Goal: Information Seeking & Learning: Learn about a topic

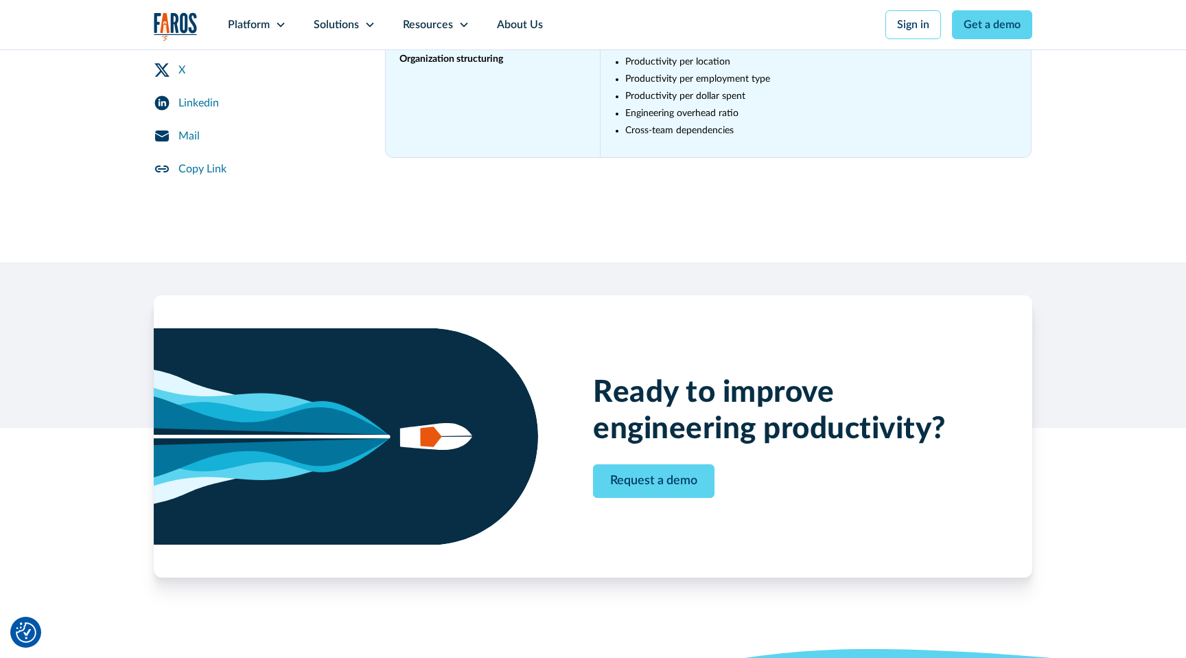
scroll to position [24001, 0]
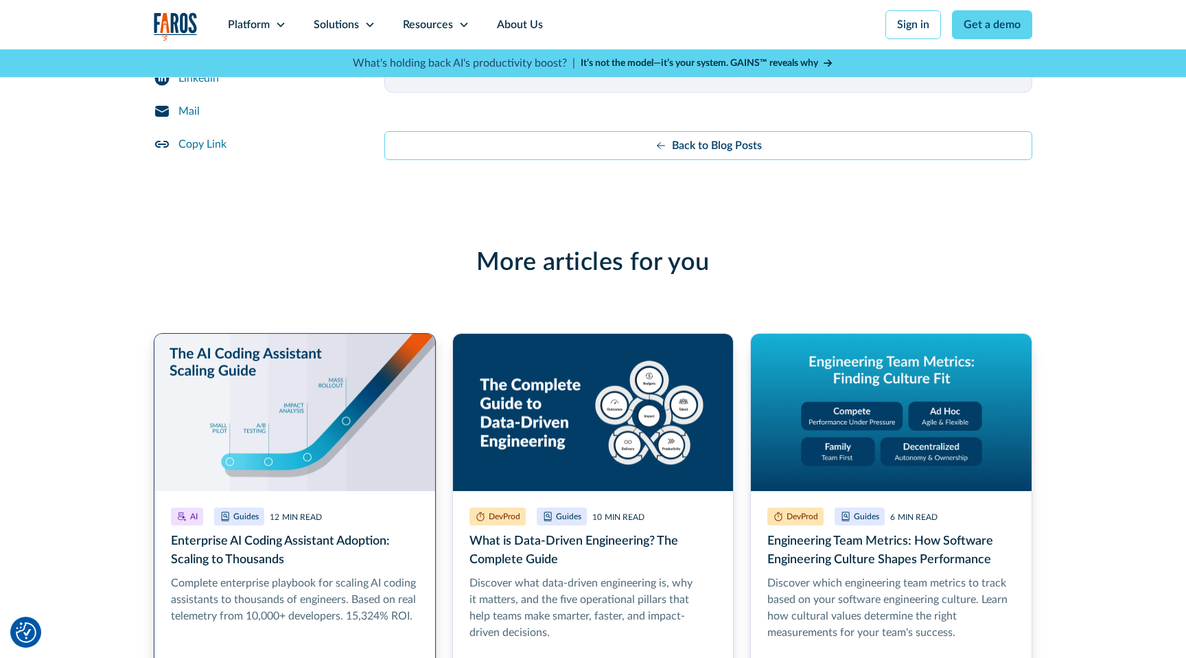
click at [267, 351] on link "More Blog Link" at bounding box center [295, 515] width 282 height 364
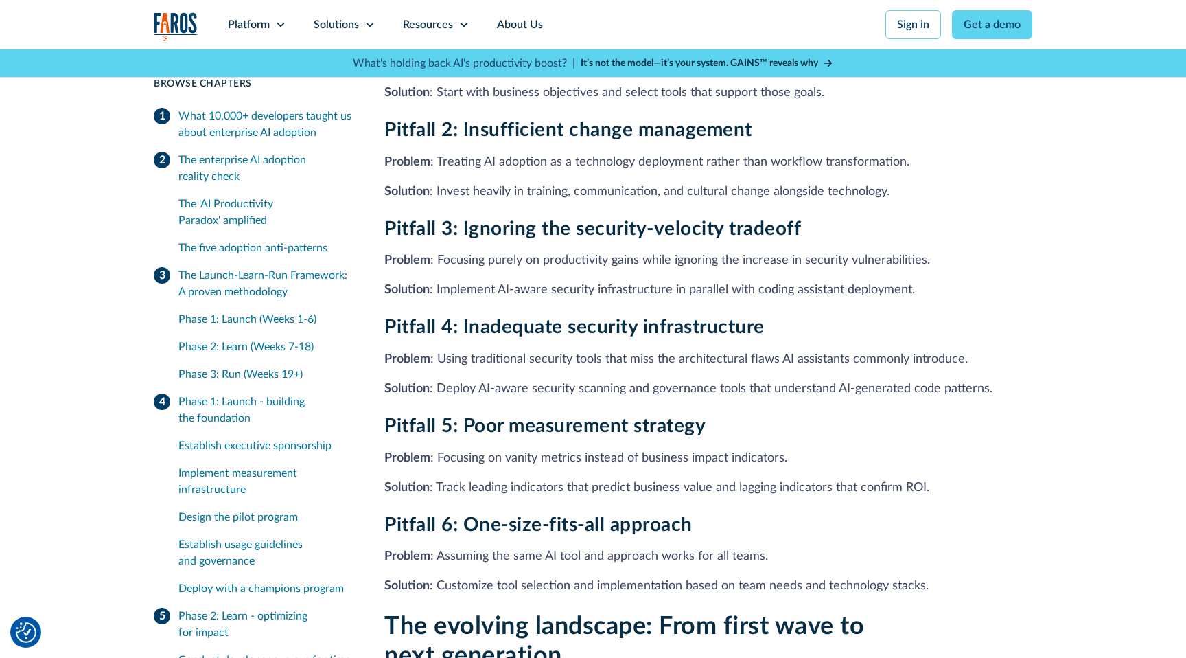
scroll to position [10841, 0]
